Goal: Ask a question

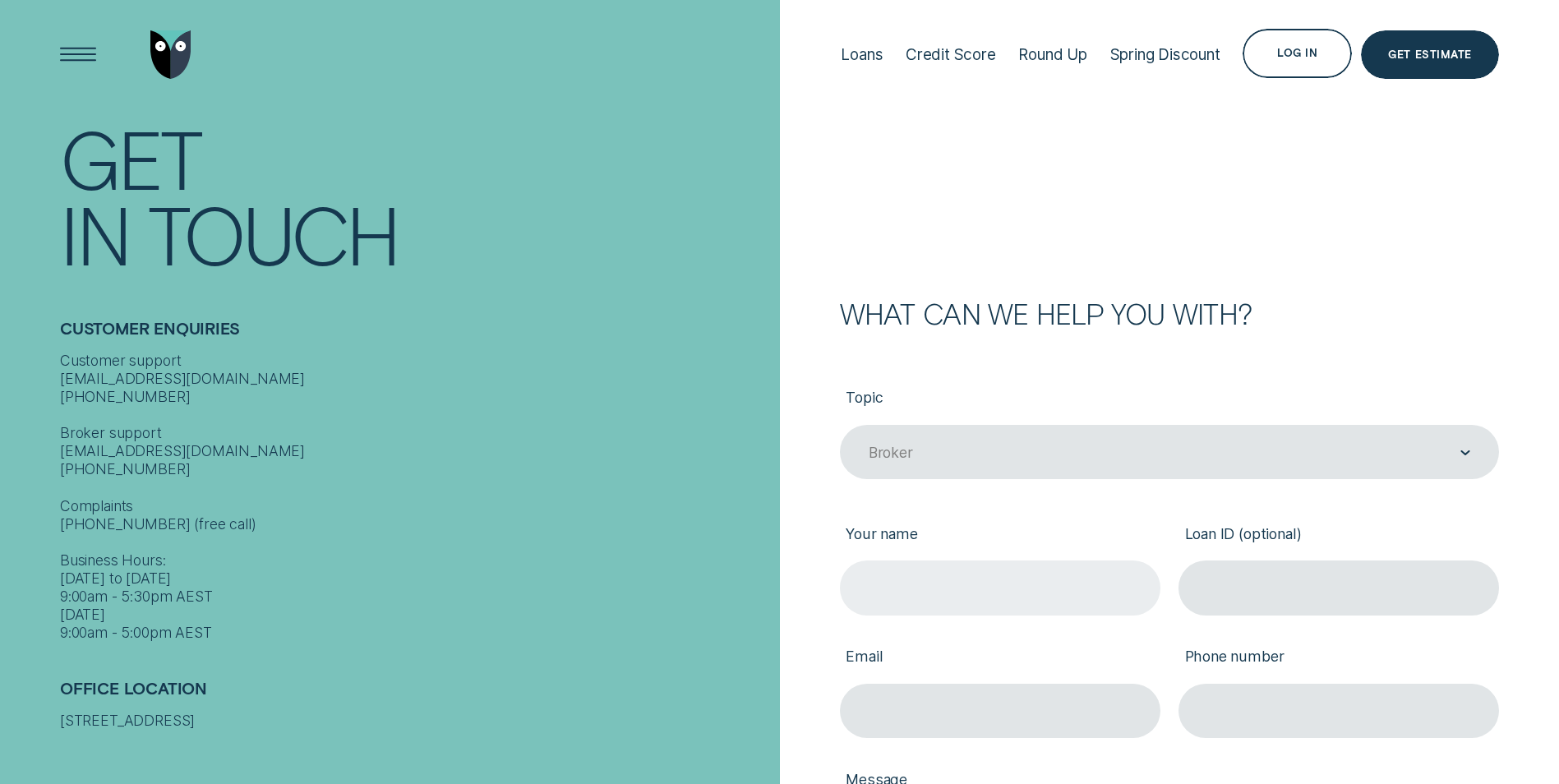
click at [1015, 581] on input "Your name" at bounding box center [1000, 587] width 320 height 54
type input "[PERSON_NAME]"
type input "[EMAIL_ADDRESS][DOMAIN_NAME]"
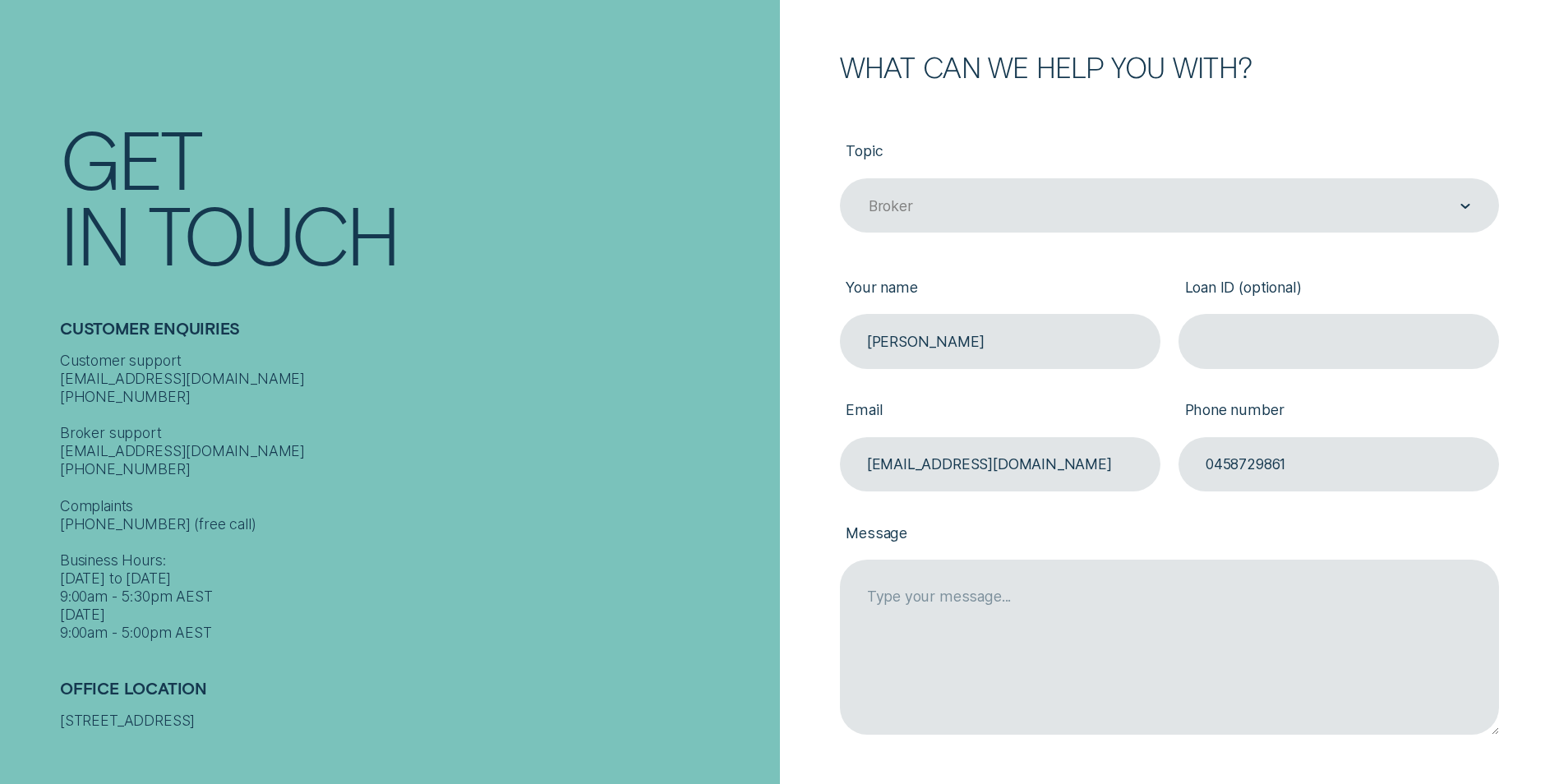
scroll to position [375, 0]
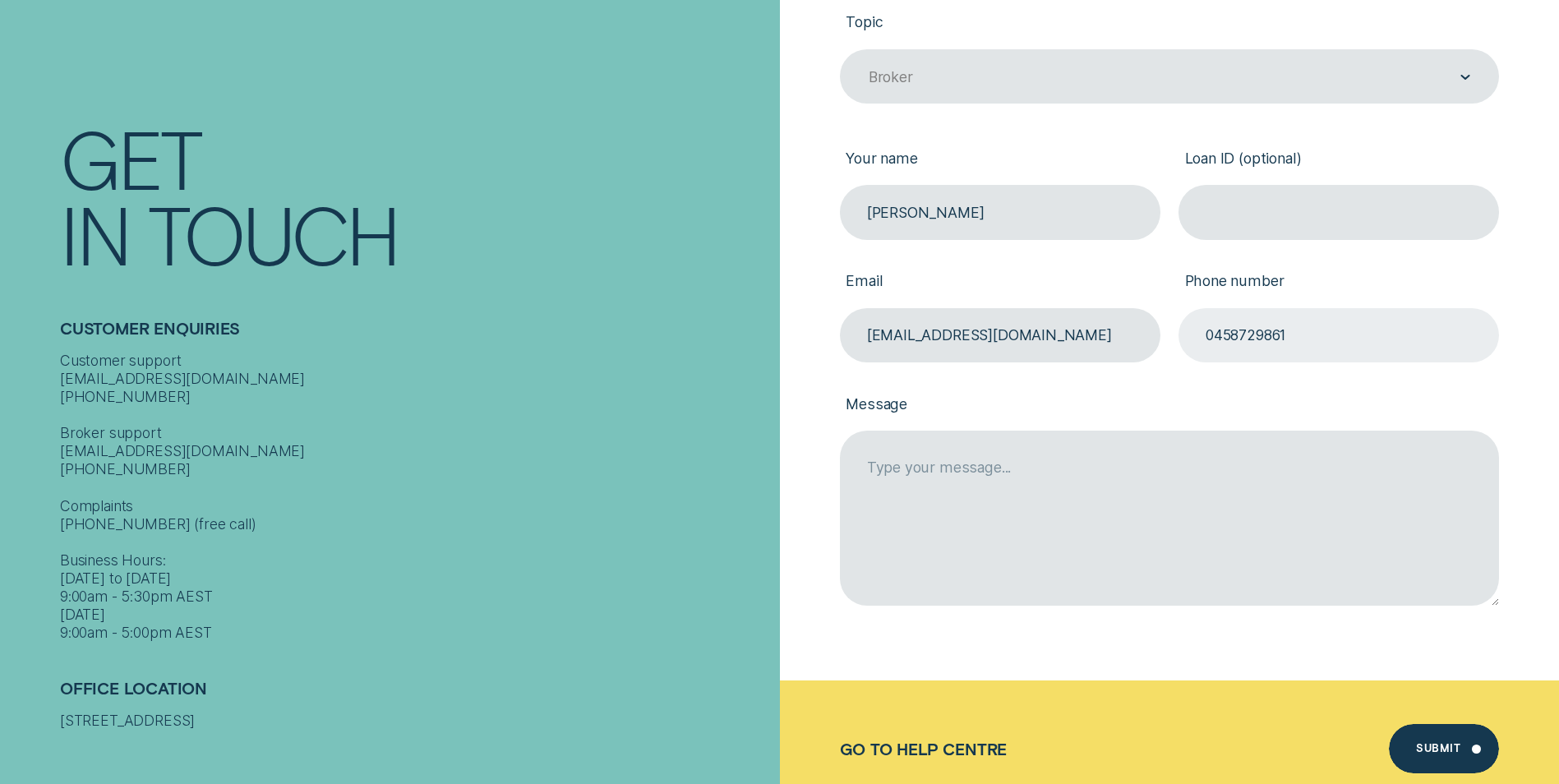
click at [1315, 325] on input "0458729861" at bounding box center [1339, 334] width 320 height 54
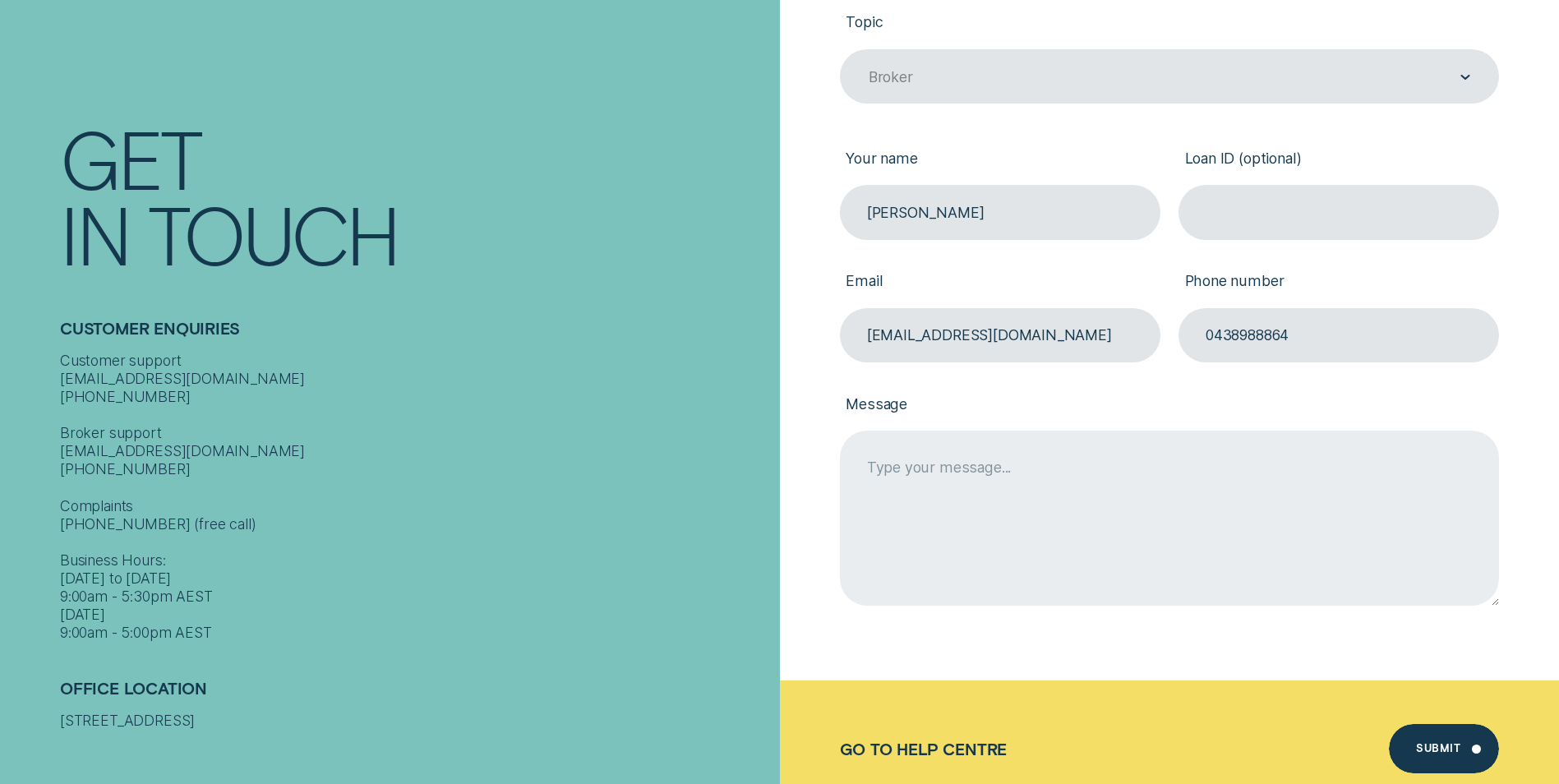
type input "0438988864"
click at [1030, 496] on textarea "Message" at bounding box center [1169, 517] width 660 height 174
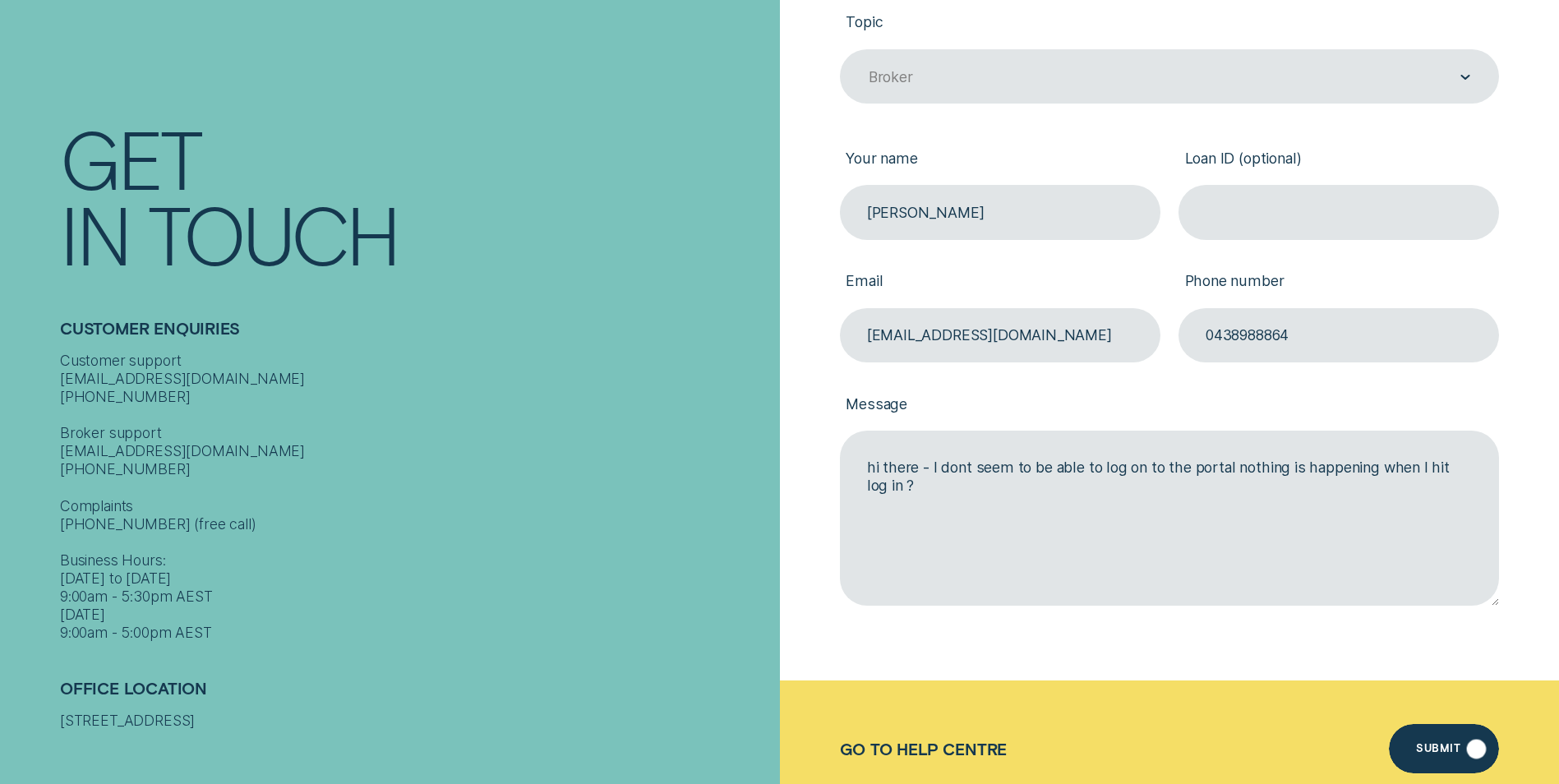
type textarea "hi there - I dont seem to be able to log on to the portal nothing is happening …"
click at [1452, 746] on div "Submit" at bounding box center [1439, 750] width 44 height 10
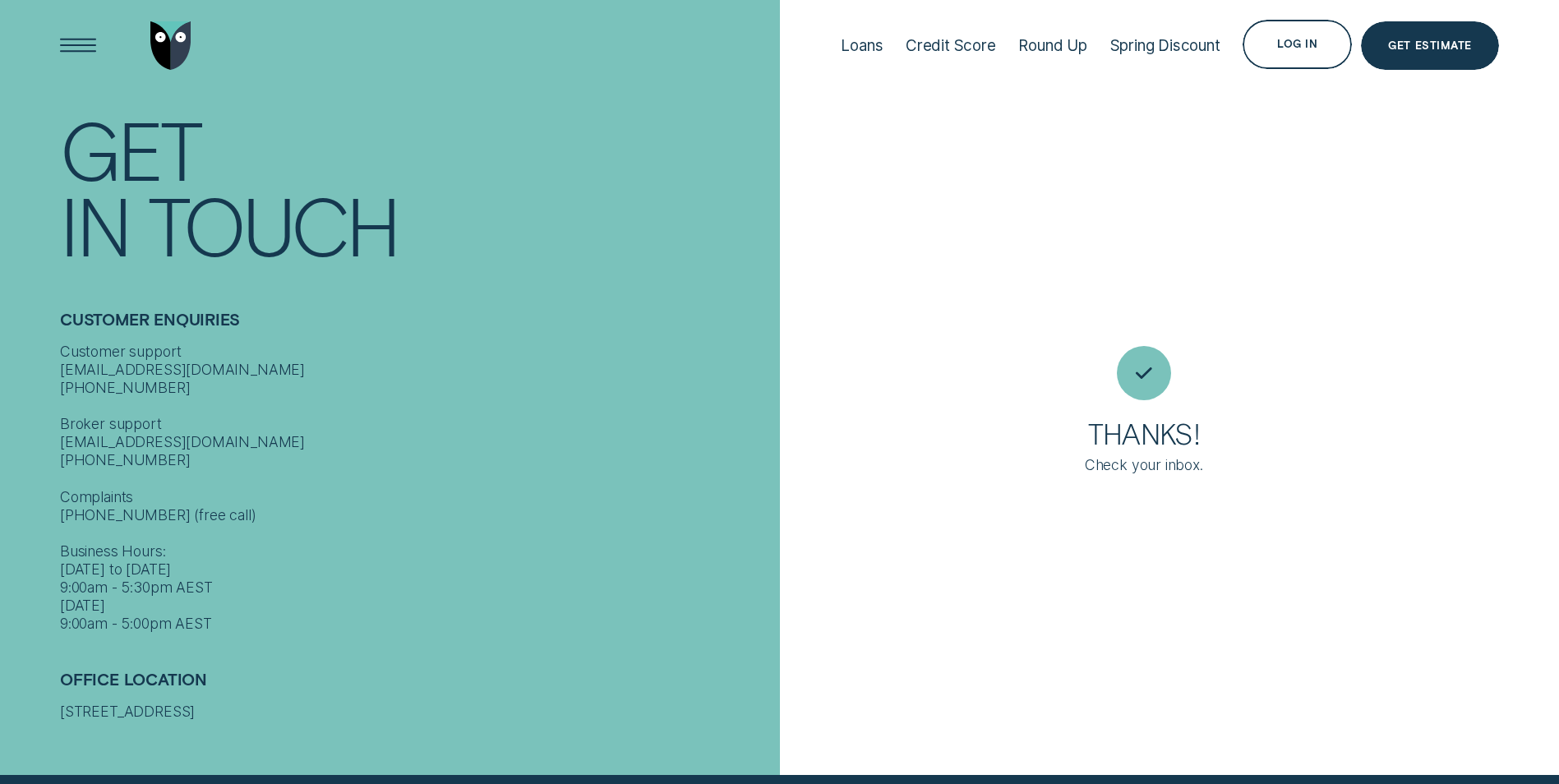
scroll to position [0, 0]
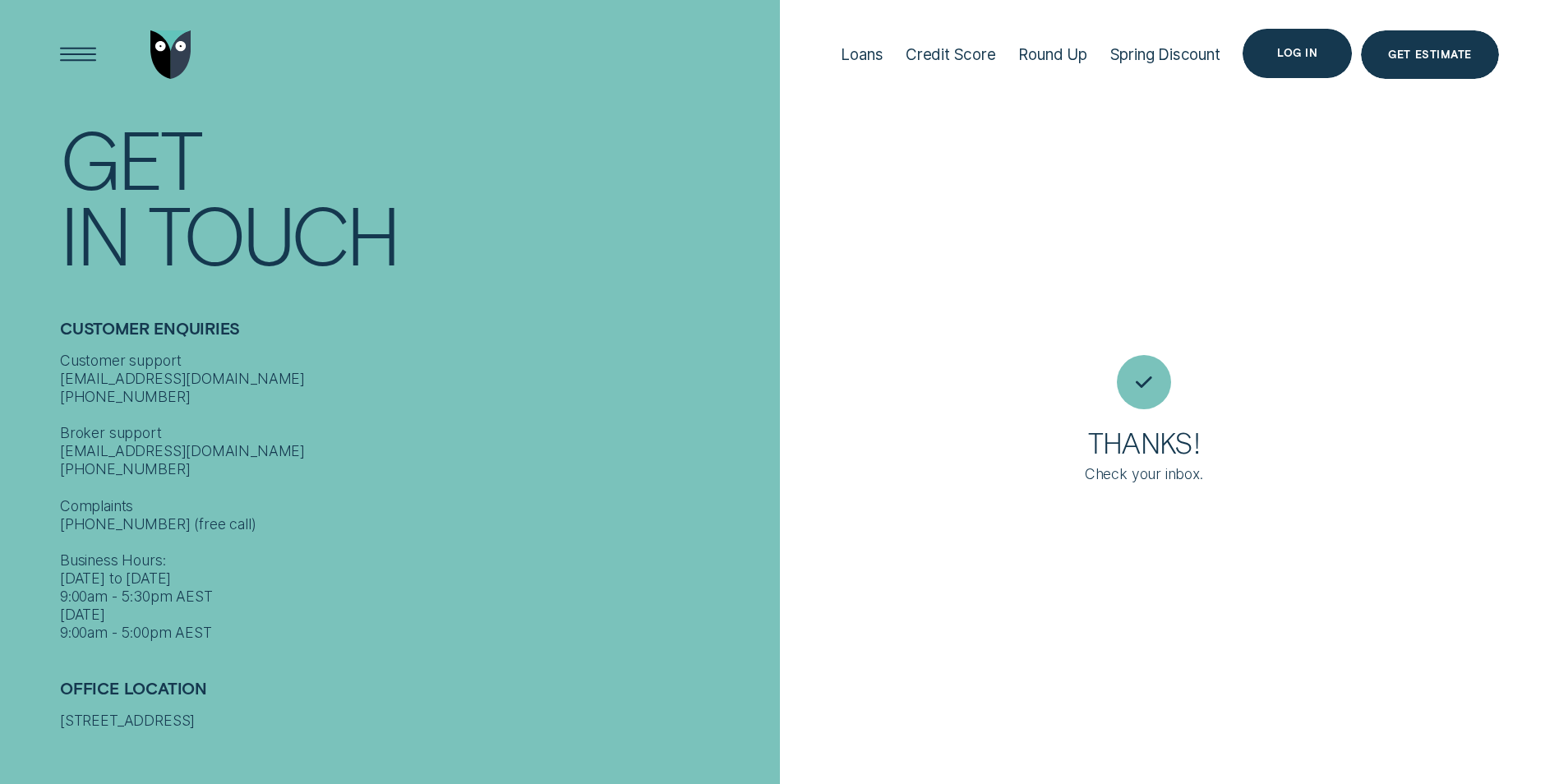
click at [1327, 52] on div "Log in" at bounding box center [1297, 53] width 109 height 50
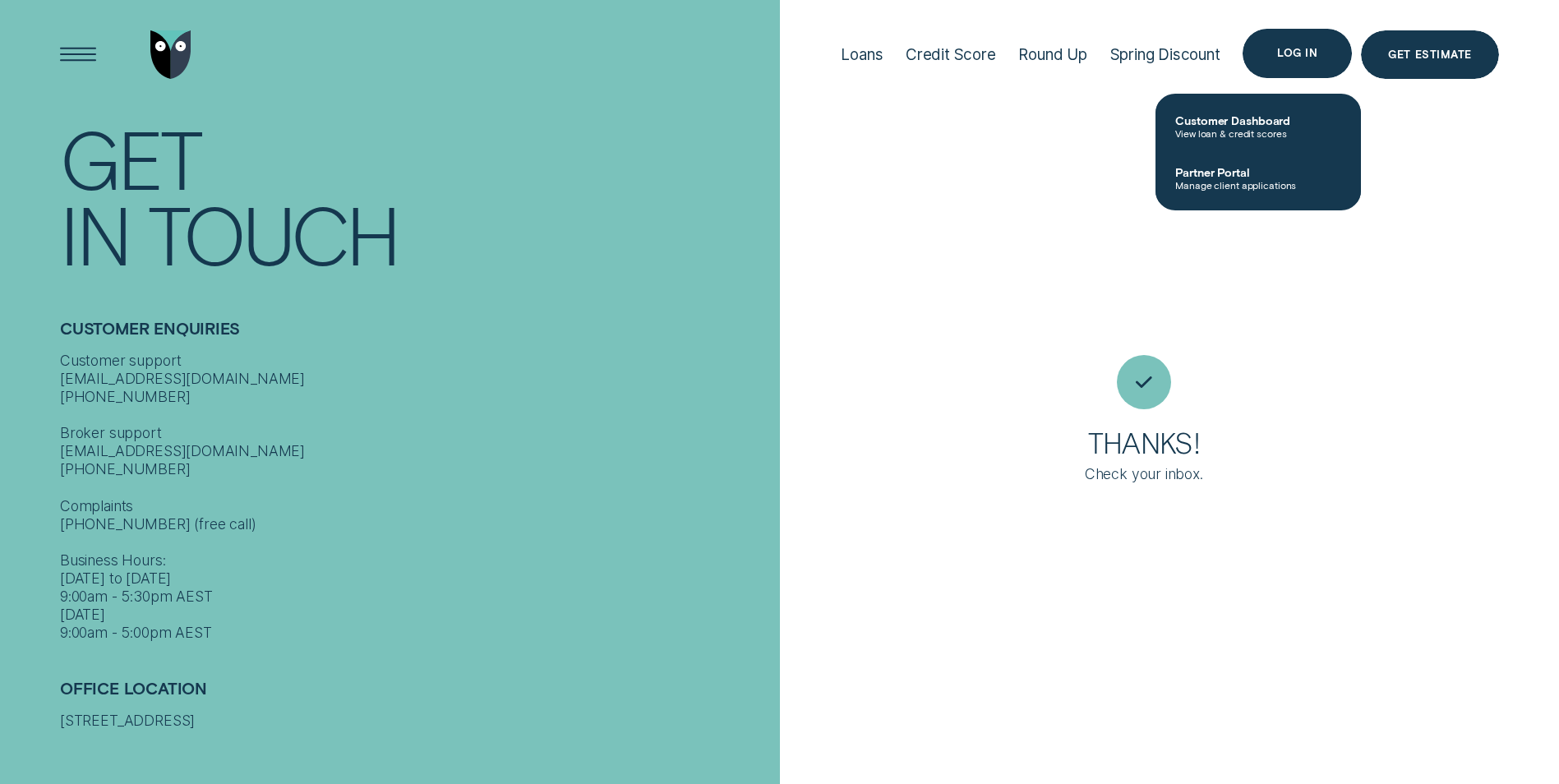
click at [1310, 50] on div "Log in" at bounding box center [1297, 53] width 40 height 10
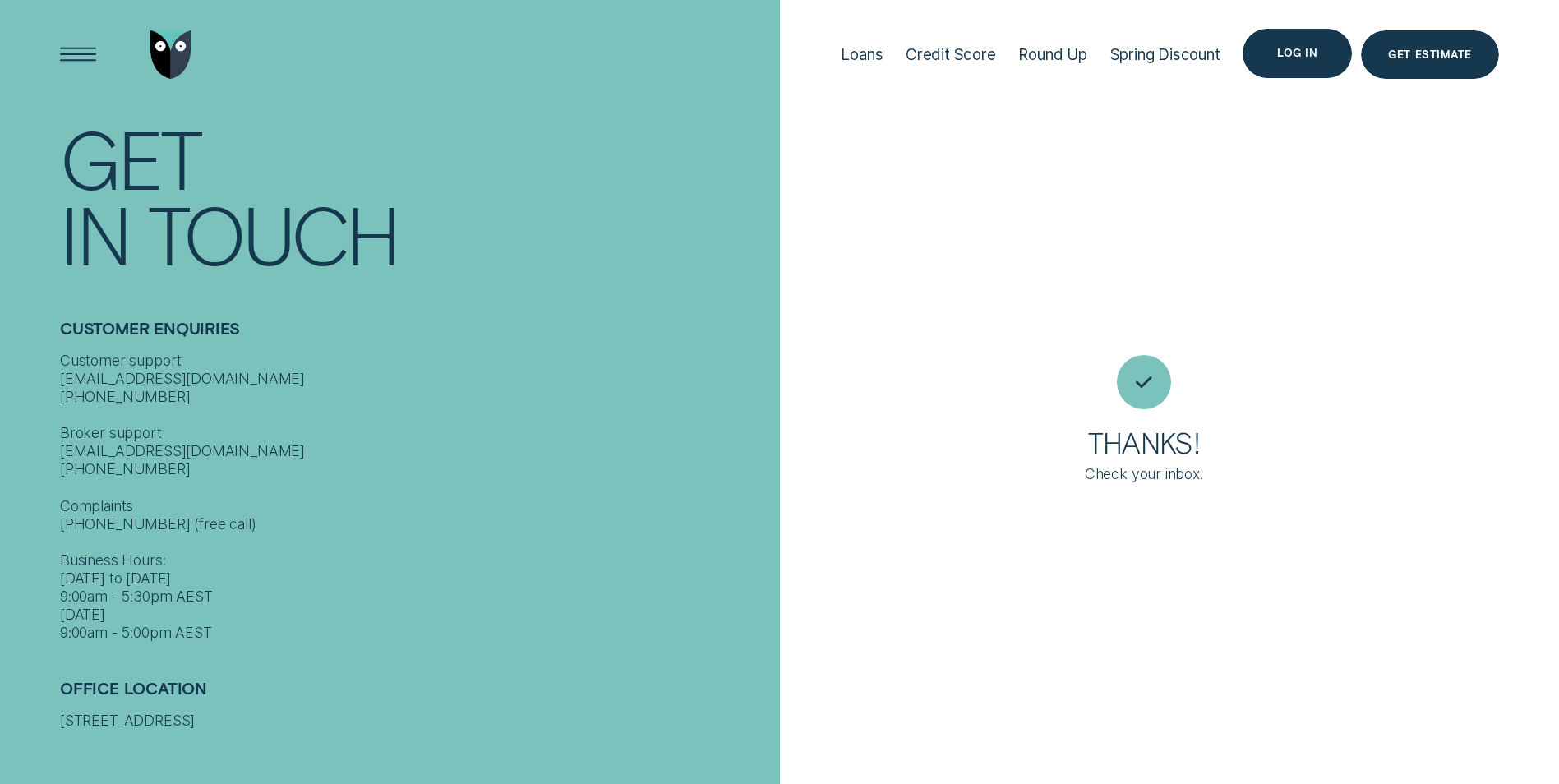
click at [1278, 49] on div "Log in" at bounding box center [1297, 53] width 109 height 50
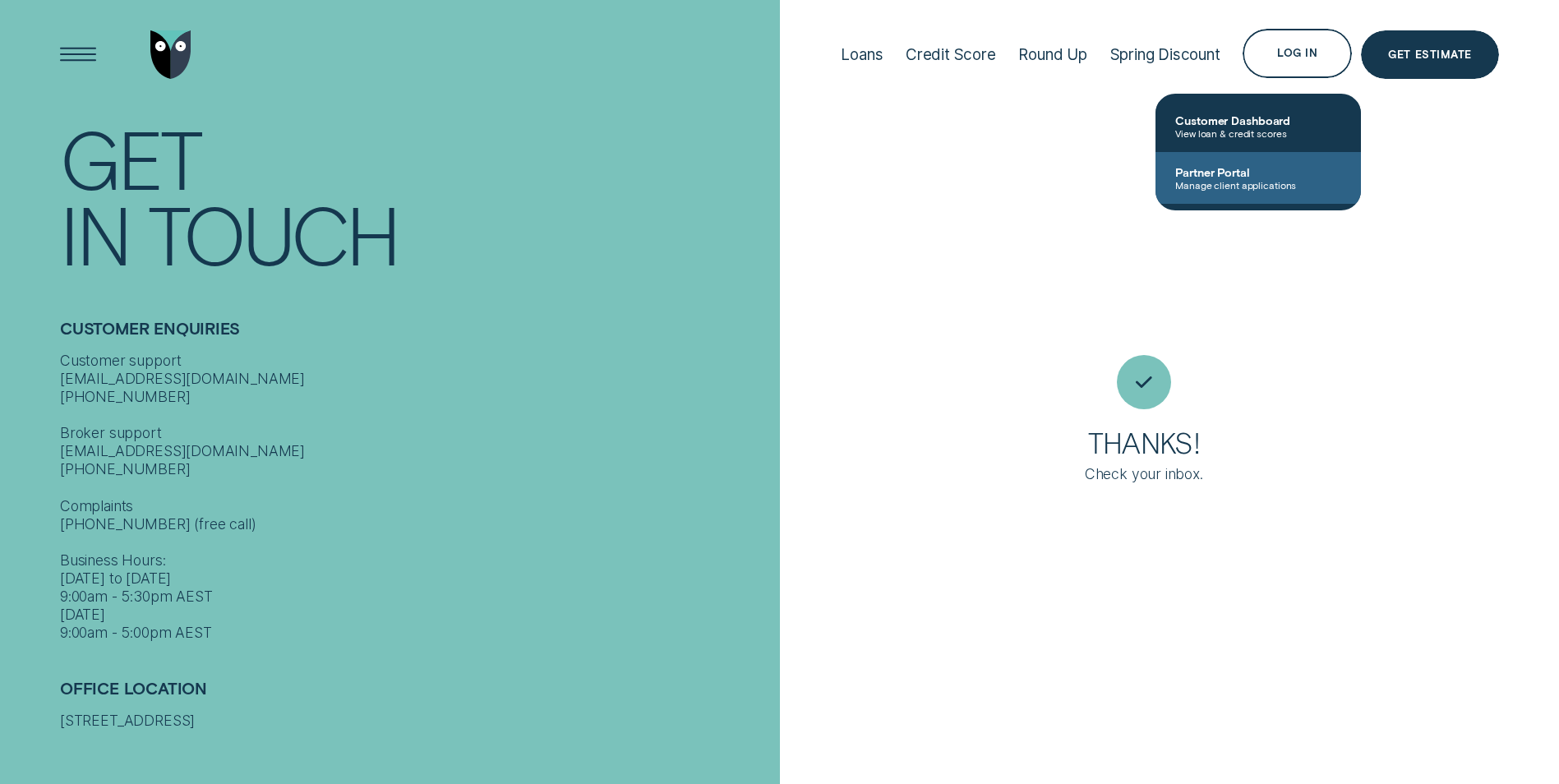
click at [1229, 166] on span "Partner Portal" at bounding box center [1259, 173] width 166 height 14
